Goal: Task Accomplishment & Management: Manage account settings

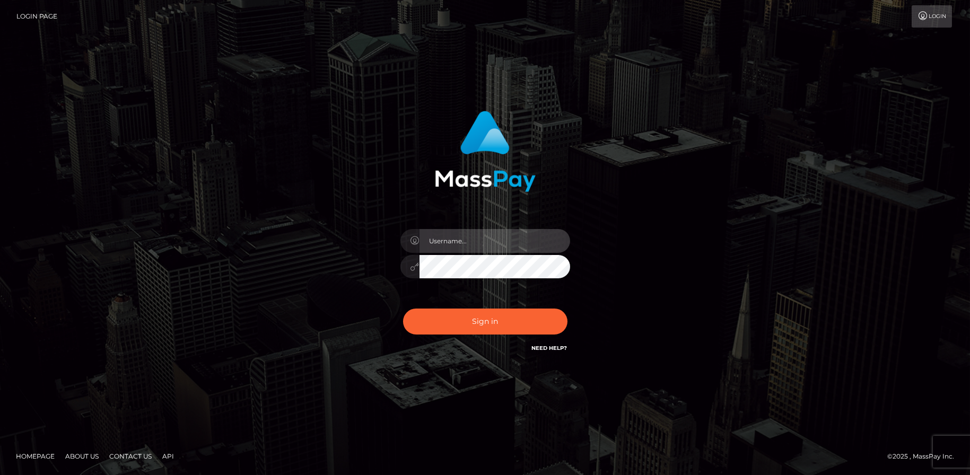
click at [461, 242] on input "text" at bounding box center [494, 241] width 151 height 24
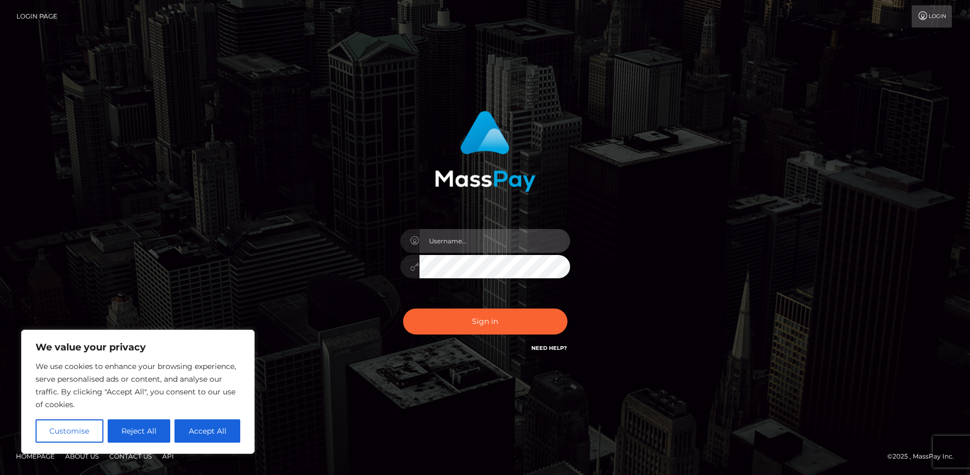
click at [509, 231] on input "text" at bounding box center [494, 241] width 151 height 24
type input "[EMAIL_ADDRESS][DOMAIN_NAME]"
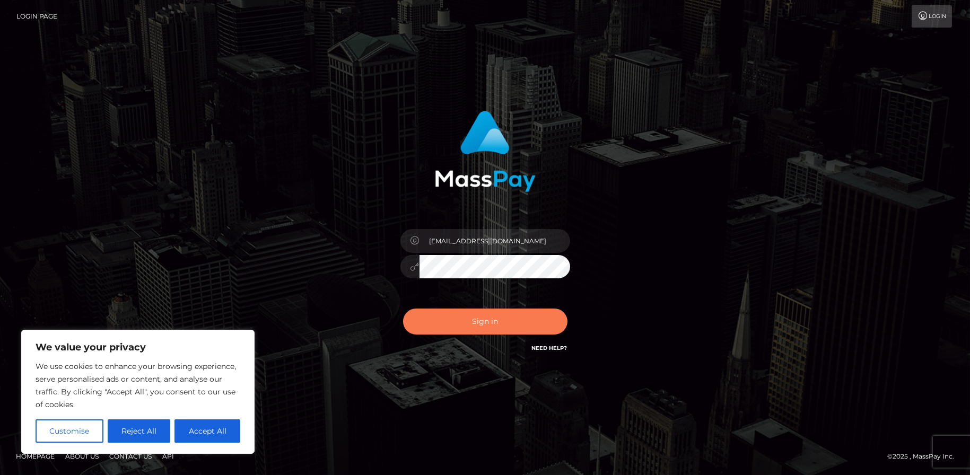
click at [476, 313] on button "Sign in" at bounding box center [485, 322] width 164 height 26
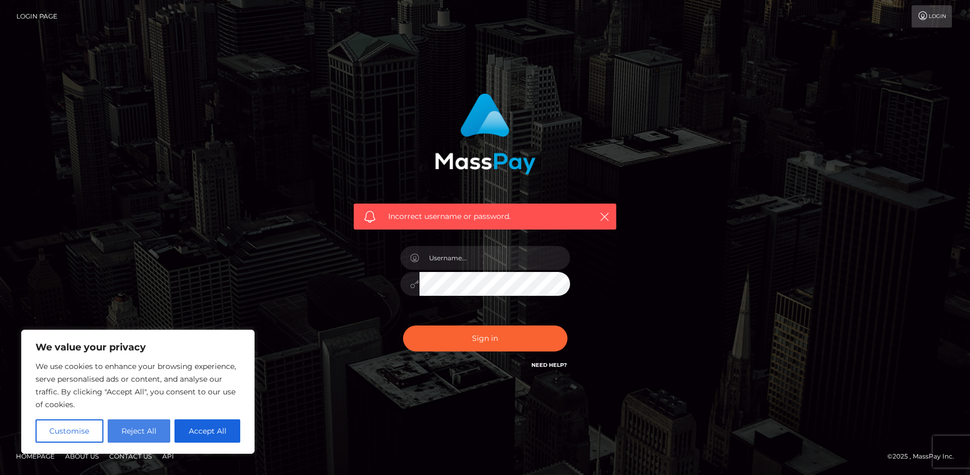
click at [154, 422] on button "Reject All" at bounding box center [139, 430] width 63 height 23
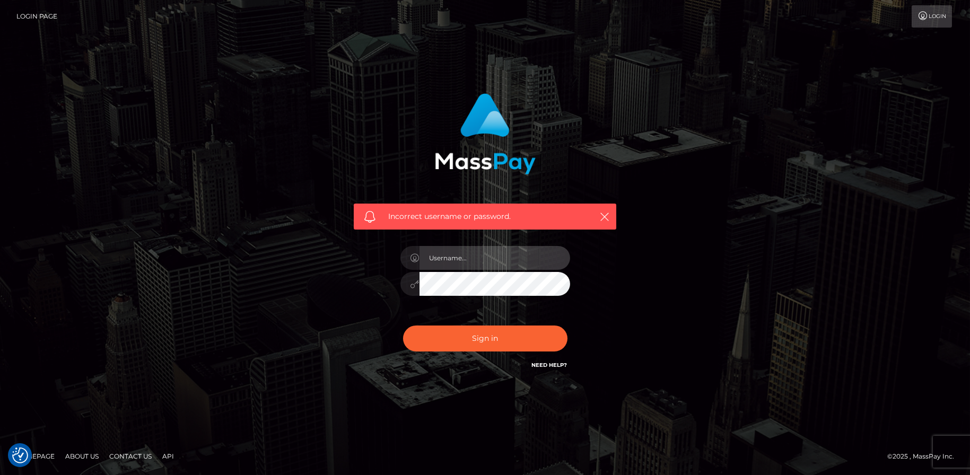
click at [453, 262] on input "text" at bounding box center [494, 258] width 151 height 24
type input "[DATE]"
drag, startPoint x: 481, startPoint y: 256, endPoint x: 331, endPoint y: 245, distance: 150.0
click at [331, 245] on div "Incorrect username or password. [DATE]" at bounding box center [485, 237] width 605 height 305
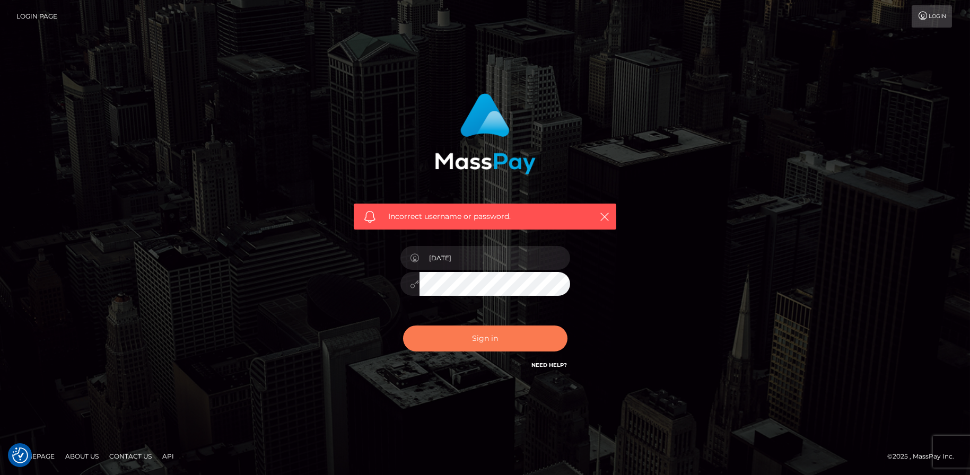
click at [443, 338] on button "Sign in" at bounding box center [485, 339] width 164 height 26
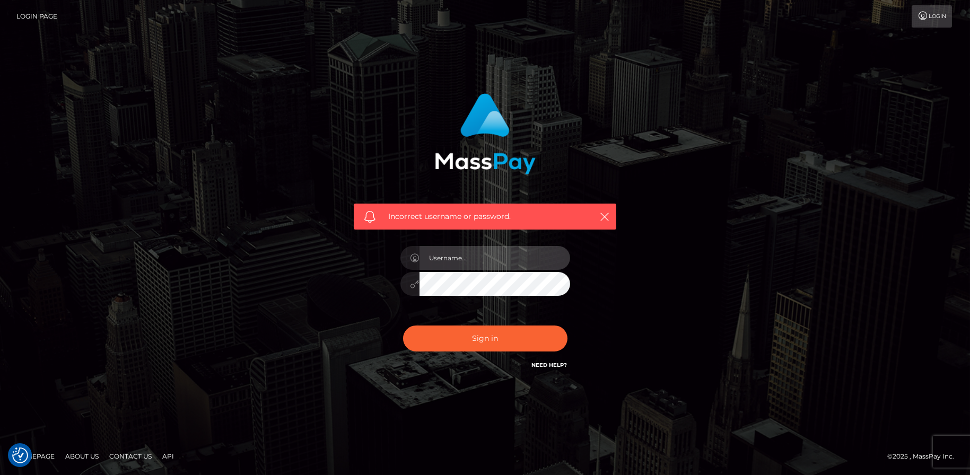
drag, startPoint x: 456, startPoint y: 246, endPoint x: 477, endPoint y: 253, distance: 22.2
click at [457, 247] on input "text" at bounding box center [494, 258] width 151 height 24
type input "[EMAIL_ADDRESS][DOMAIN_NAME]"
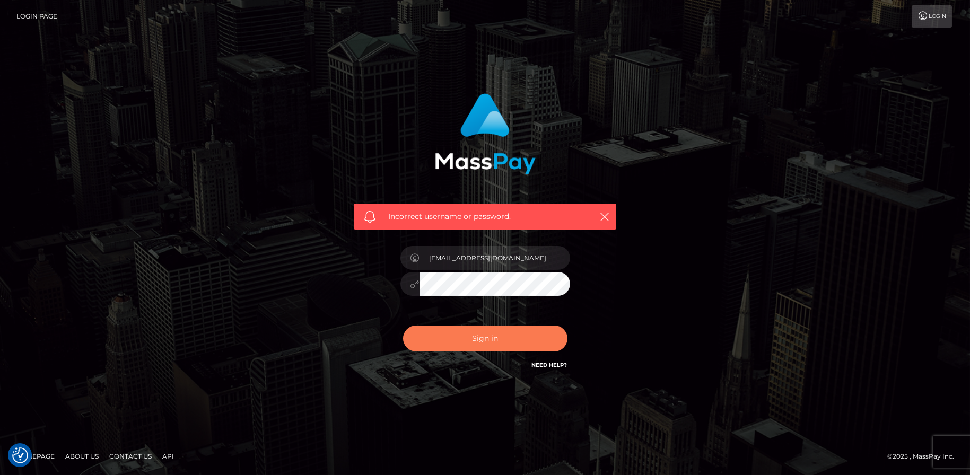
click at [480, 332] on button "Sign in" at bounding box center [485, 339] width 164 height 26
